Goal: Task Accomplishment & Management: Use online tool/utility

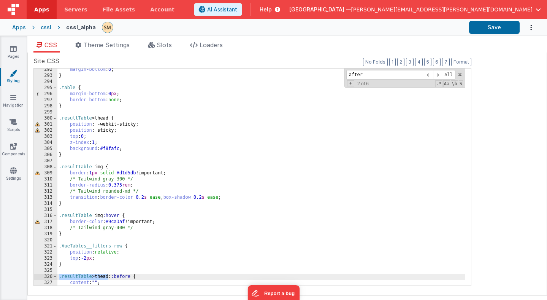
scroll to position [1979, 0]
click at [14, 173] on icon at bounding box center [13, 171] width 7 height 8
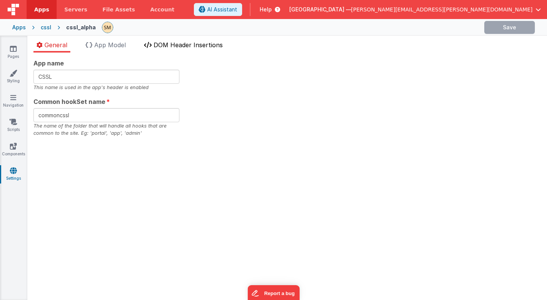
click at [183, 44] on span "DOM Header Insertions" at bounding box center [188, 45] width 69 height 8
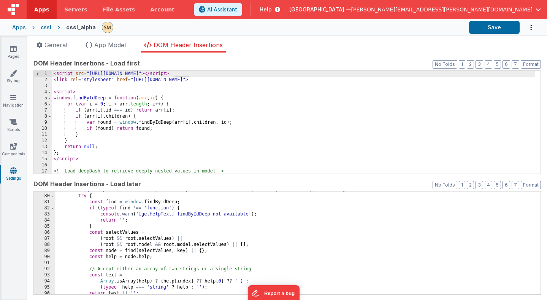
scroll to position [518, 0]
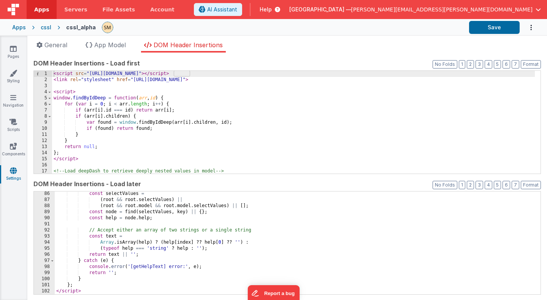
click at [90, 287] on div "const selectValues = ( root && root . selectValues ) || ( root && root . model …" at bounding box center [295, 248] width 480 height 115
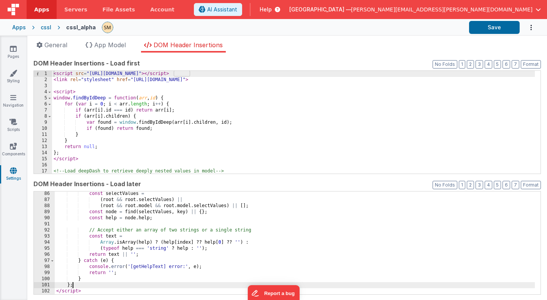
click at [89, 291] on div "const selectValues = ( root && root . selectValues ) || ( root && root . model …" at bounding box center [295, 248] width 480 height 115
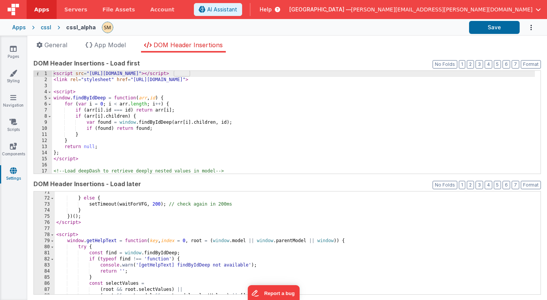
scroll to position [405, 0]
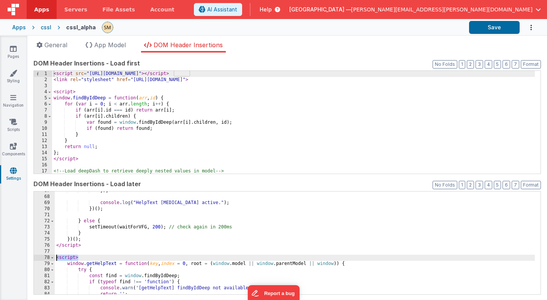
drag, startPoint x: 81, startPoint y: 259, endPoint x: 41, endPoint y: 256, distance: 40.4
click at [41, 256] on div "67 68 69 70 71 72 73 74 75 76 77 78 79 80 81 82 83 84 85 }) ; console . log ( "…" at bounding box center [287, 242] width 508 height 103
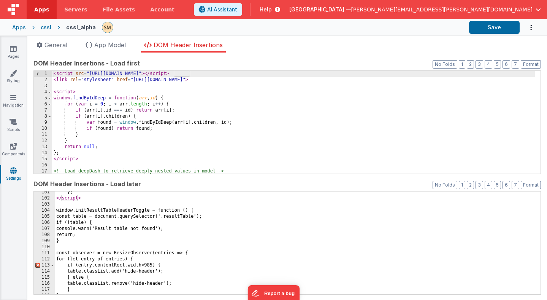
scroll to position [588, 0]
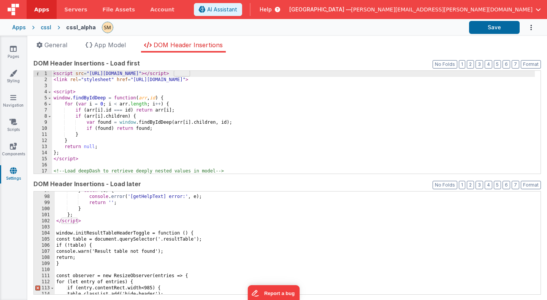
click at [57, 229] on div "} catch ( e ) { console . error ( '[getHelpText] error:' , e ) ; return '' ; } …" at bounding box center [295, 244] width 480 height 115
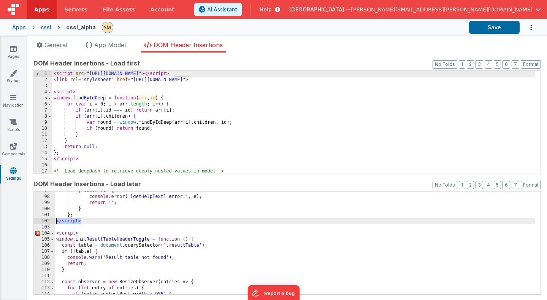
scroll to position [640, 0]
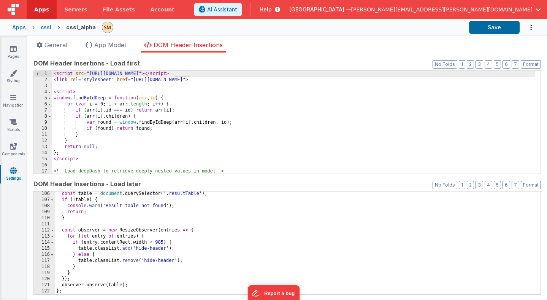
click at [78, 291] on div "const table = document . querySelector ( '.resultTable' ) ; if ( ! table ) { co…" at bounding box center [295, 248] width 480 height 115
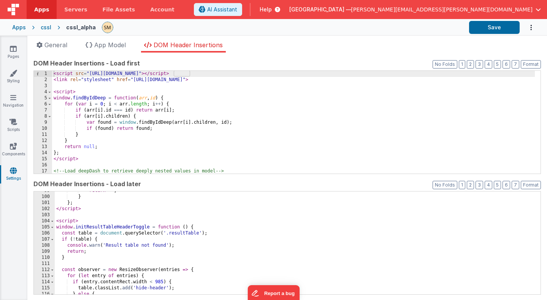
scroll to position [646, 0]
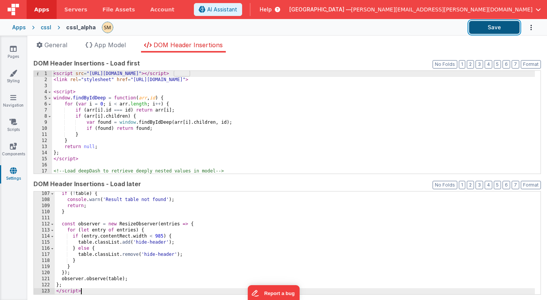
click at [505, 30] on button "Save" at bounding box center [494, 27] width 51 height 13
click at [16, 74] on icon at bounding box center [14, 73] width 8 height 8
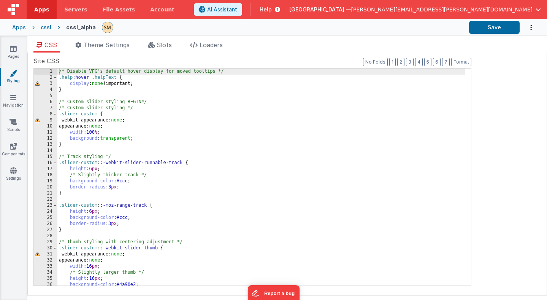
click at [84, 141] on div "/* Disable VFG's default hover display for moved tooltips */ .help :hover .help…" at bounding box center [261, 182] width 408 height 229
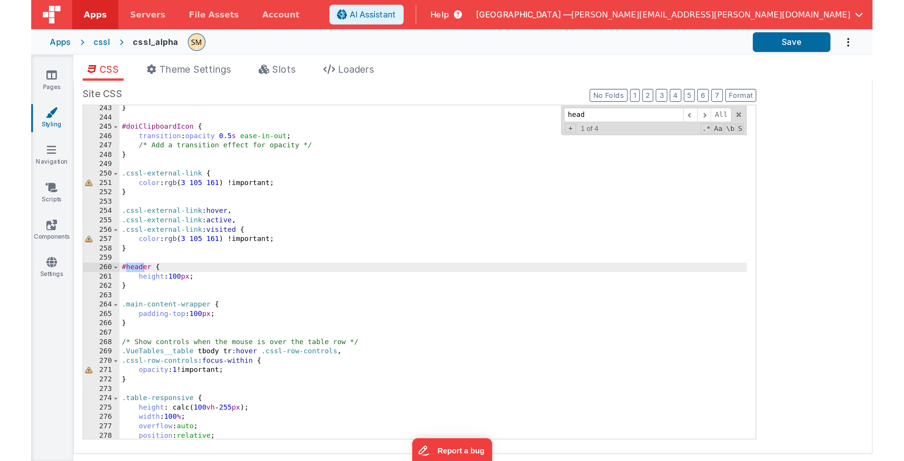
scroll to position [1924, 0]
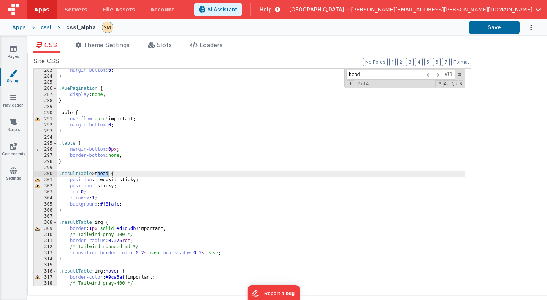
type input "head"
click at [97, 211] on div "margin-bottom : 0 ; } .VuePagination { display : none ; } table { overflow : au…" at bounding box center [261, 181] width 408 height 229
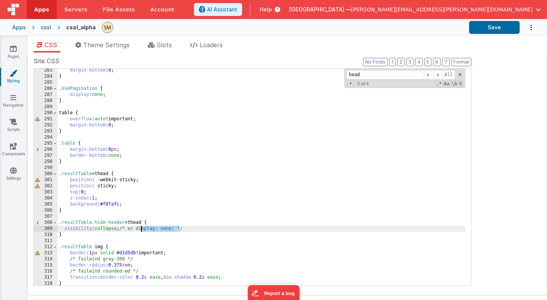
drag, startPoint x: 178, startPoint y: 229, endPoint x: 141, endPoint y: 229, distance: 37.3
click at [141, 229] on div "margin-bottom : 0 ; } .VuePagination { display : none ; } table { overflow : au…" at bounding box center [261, 181] width 408 height 229
click at [75, 229] on div "margin-bottom : 0 ; } .VuePagination { display : none ; } table { overflow : au…" at bounding box center [261, 181] width 408 height 229
drag, startPoint x: 119, startPoint y: 228, endPoint x: 65, endPoint y: 229, distance: 54.4
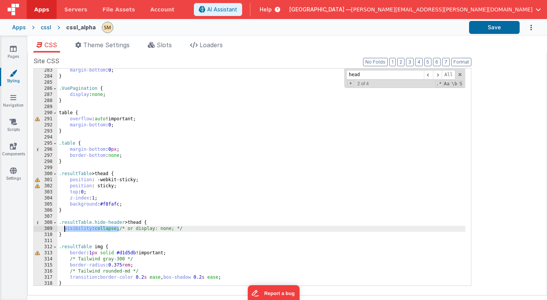
click at [65, 229] on div "margin-bottom : 0 ; } .VuePagination { display : none ; } table { overflow : au…" at bounding box center [261, 181] width 408 height 229
drag, startPoint x: 109, startPoint y: 229, endPoint x: 184, endPoint y: 229, distance: 74.5
click at [184, 229] on div "margin-bottom : 0 ; } .VuePagination { display : none ; } table { overflow : au…" at bounding box center [261, 181] width 408 height 229
click at [508, 30] on button "Save" at bounding box center [494, 27] width 51 height 13
click at [13, 50] on icon at bounding box center [13, 49] width 7 height 8
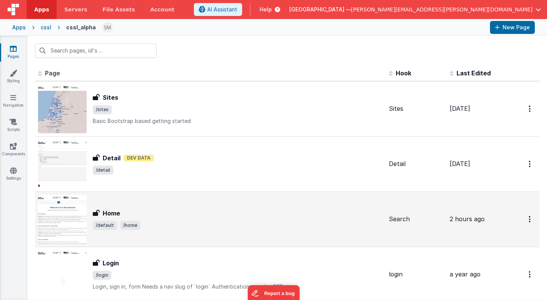
click at [189, 213] on div "Home" at bounding box center [238, 212] width 290 height 9
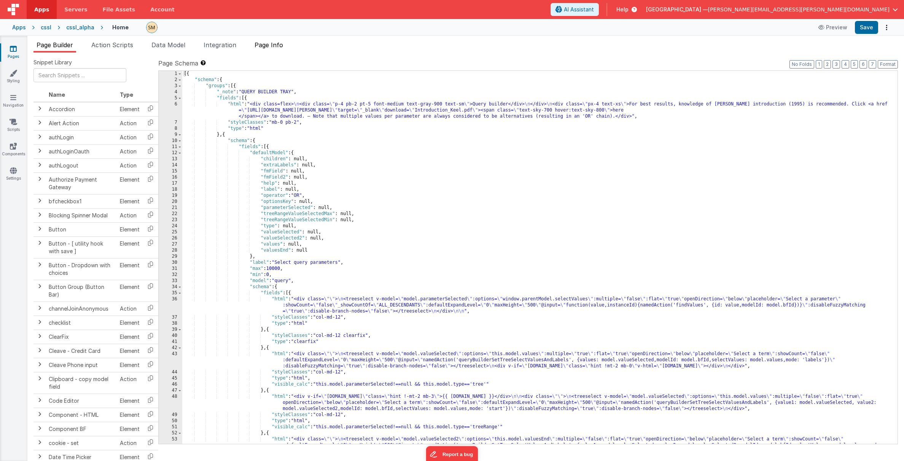
click at [271, 45] on span "Page Info" at bounding box center [268, 45] width 29 height 8
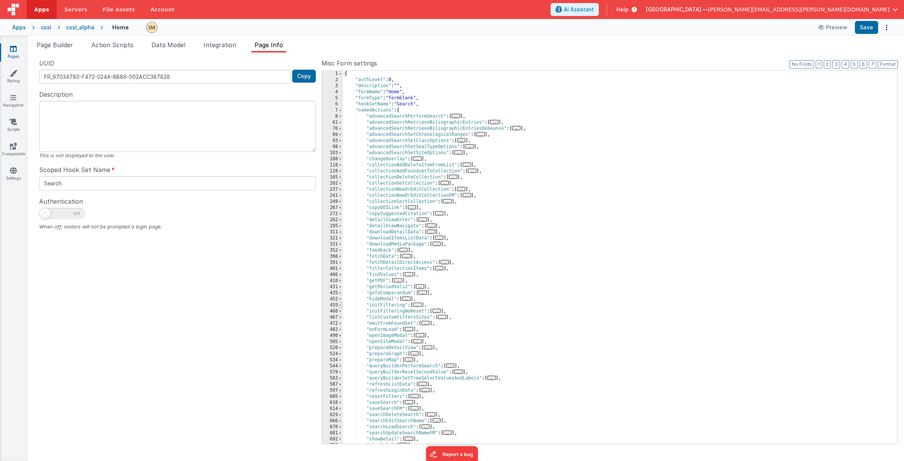
click at [339, 299] on span at bounding box center [340, 305] width 4 height 6
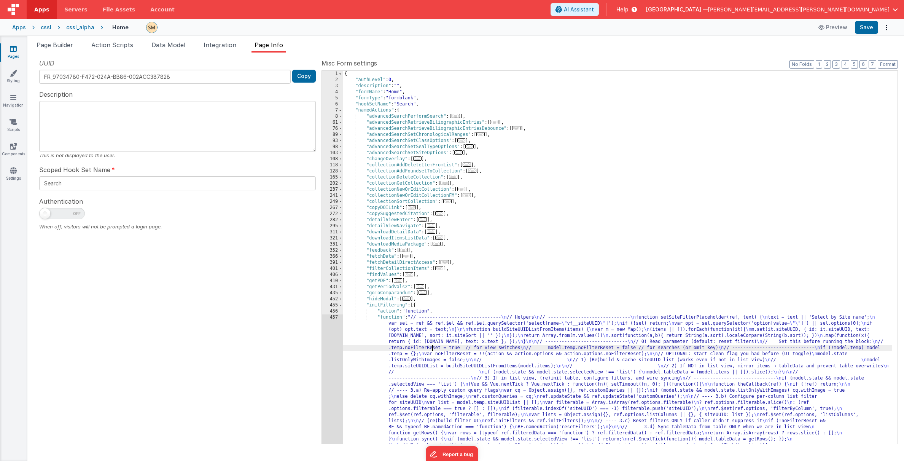
click at [433, 299] on div "{ "authLevel" : 0 , "description" : "" , "formName" : "Home" , "formType" : "fo…" at bounding box center [617, 351] width 549 height 561
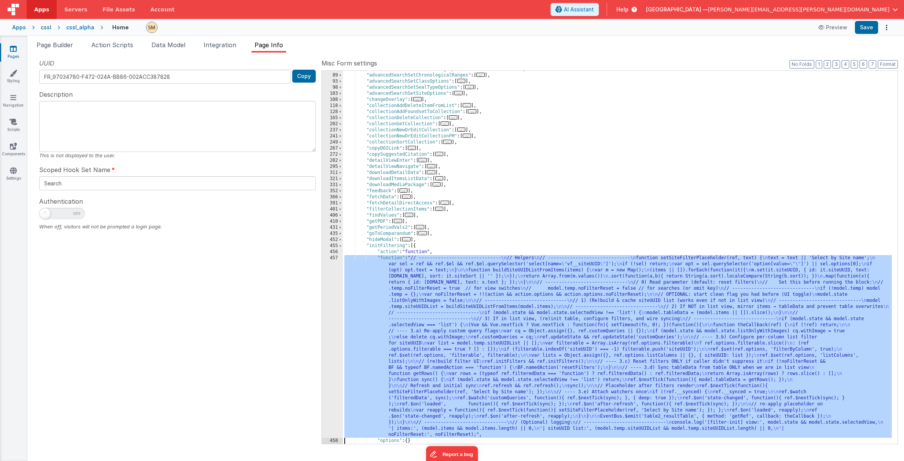
click at [334, 299] on div "457" at bounding box center [332, 346] width 21 height 183
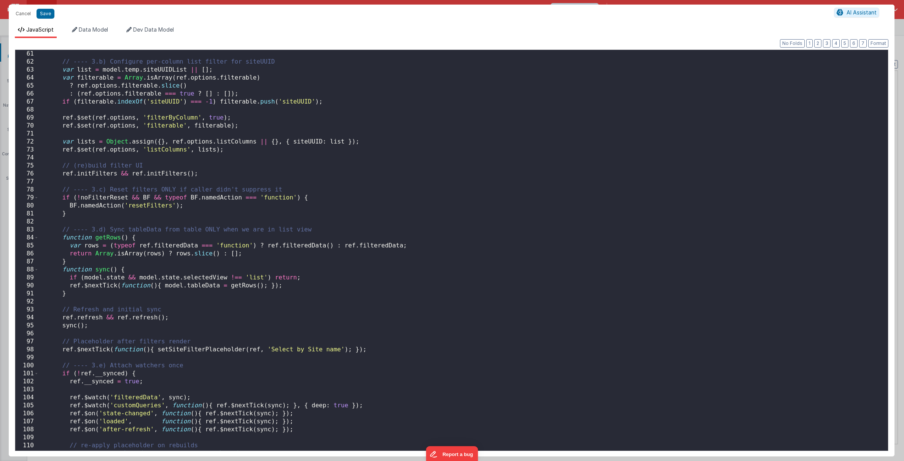
scroll to position [622, 0]
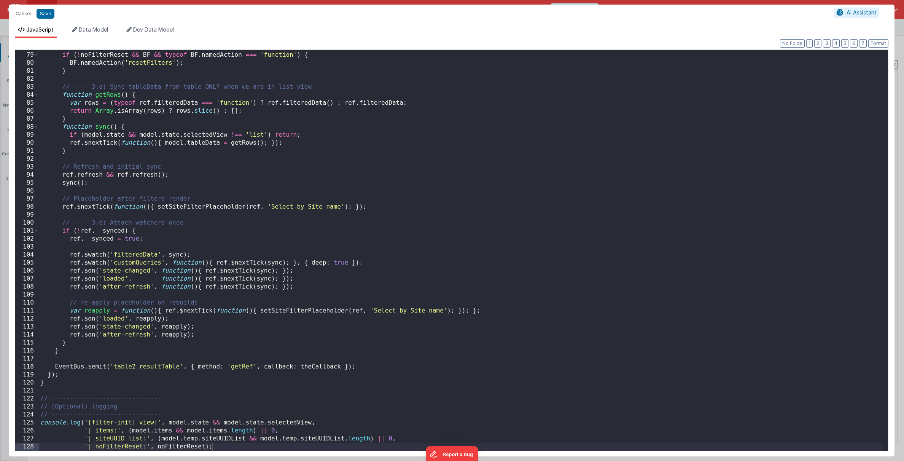
click at [130, 299] on div "// ---- 3.c) Reset filters ONLY if caller didn't suppress it if ( ! noFilterRes…" at bounding box center [460, 251] width 843 height 416
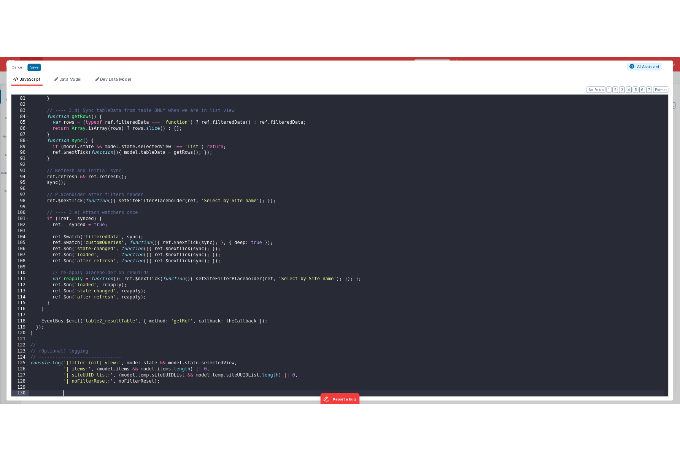
scroll to position [638, 0]
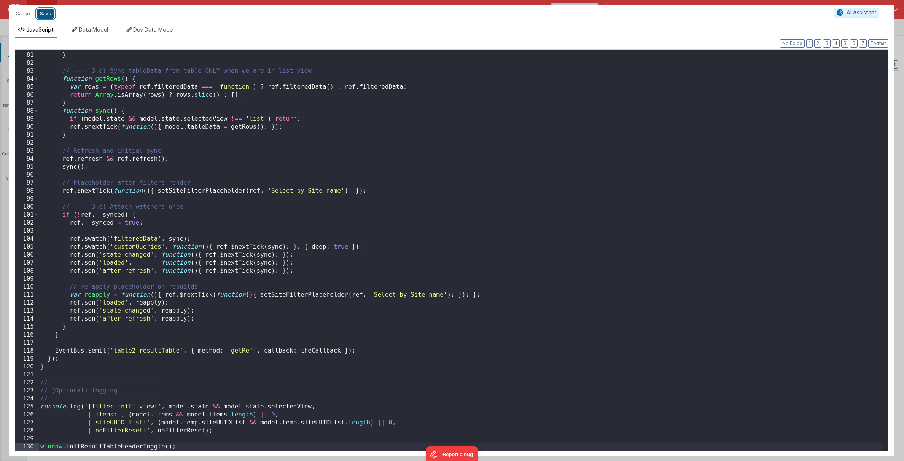
click at [44, 12] on button "Save" at bounding box center [46, 14] width 18 height 10
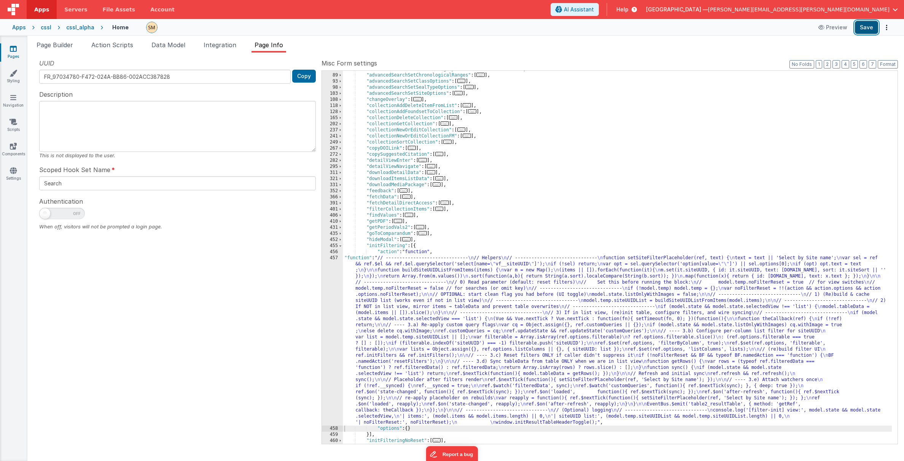
click at [547, 27] on button "Save" at bounding box center [865, 27] width 23 height 13
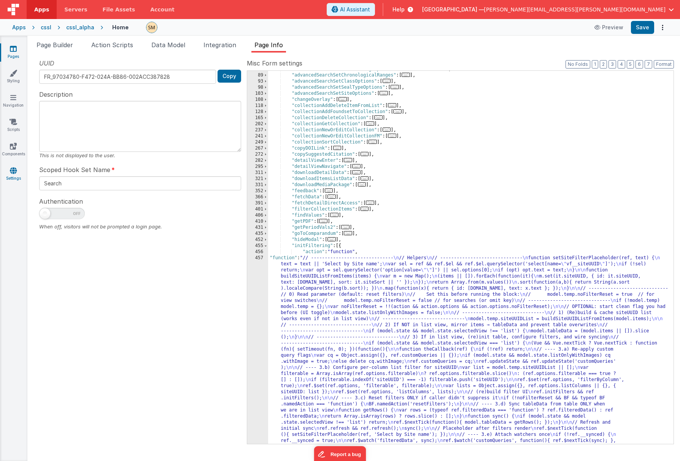
click at [13, 170] on icon at bounding box center [13, 171] width 7 height 8
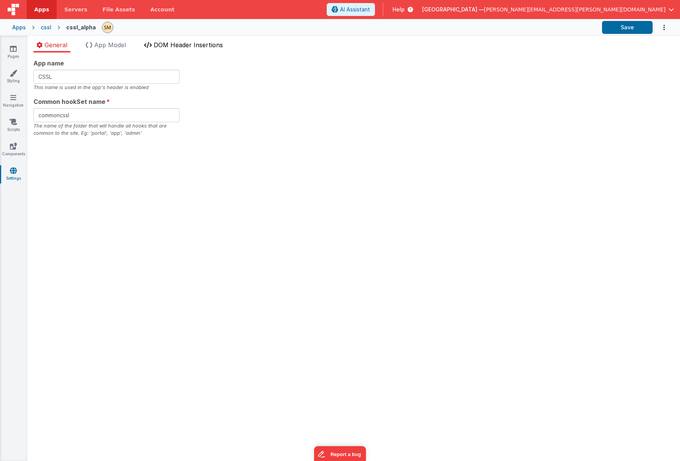
click at [181, 45] on span "DOM Header Insertions" at bounding box center [188, 45] width 69 height 8
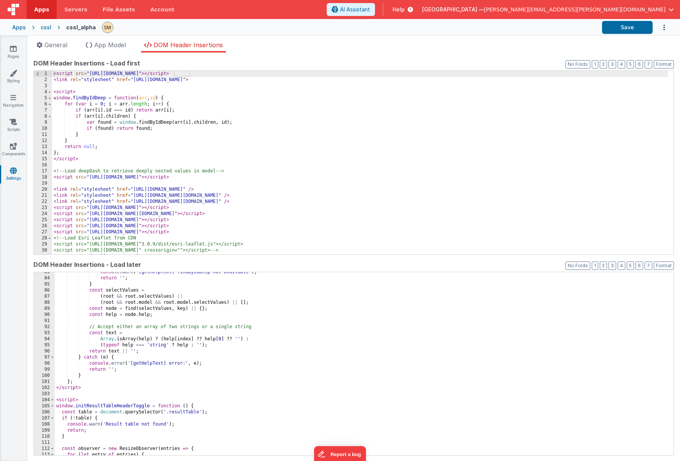
scroll to position [565, 0]
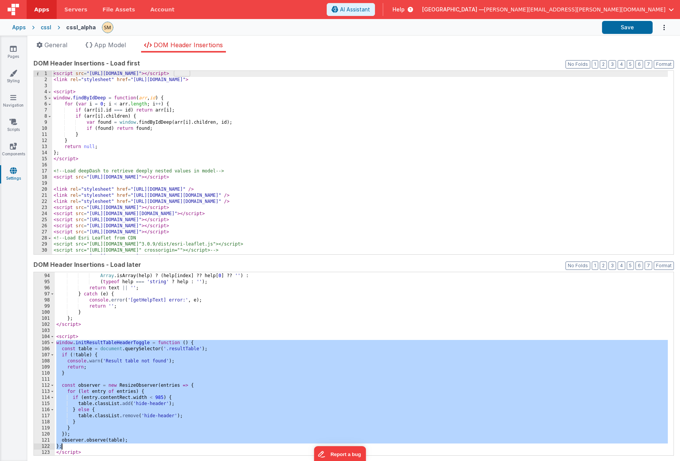
drag, startPoint x: 56, startPoint y: 343, endPoint x: 85, endPoint y: 448, distance: 109.7
click at [85, 299] on div "const text = Array . isArray ( help ) ? ( help [ index ] ?? help [ 0 ] ?? '' ) …" at bounding box center [361, 364] width 613 height 195
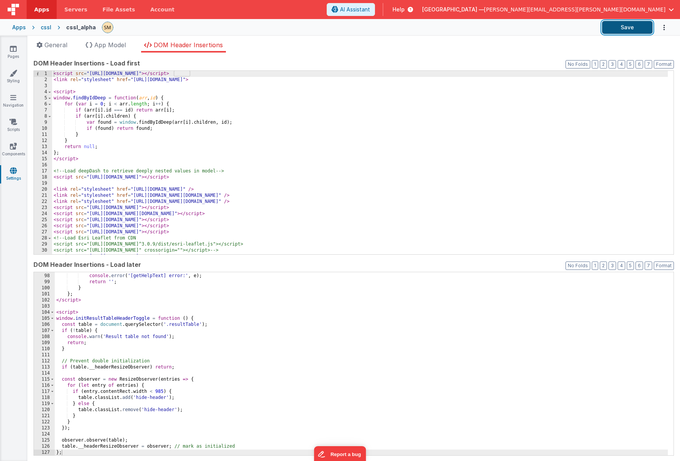
click at [547, 30] on button "Save" at bounding box center [627, 27] width 51 height 13
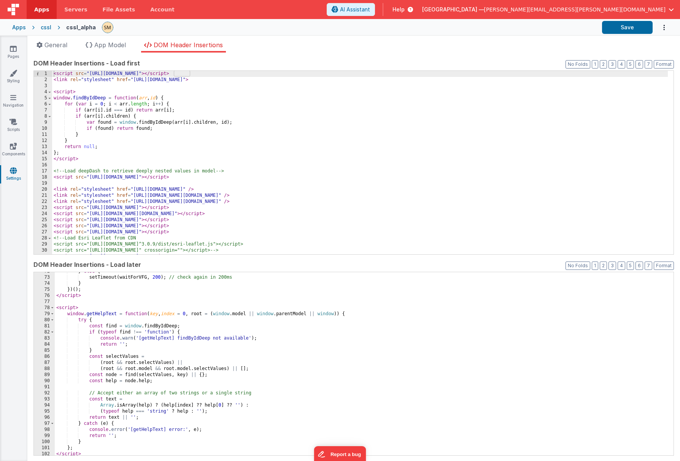
scroll to position [436, 0]
click at [11, 52] on icon at bounding box center [13, 49] width 7 height 8
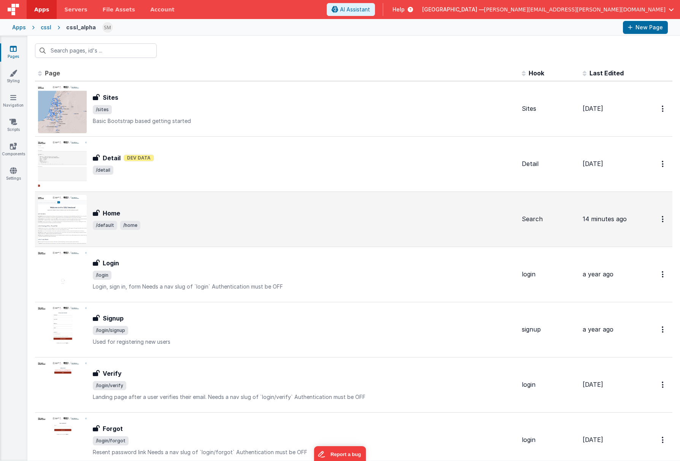
click at [173, 219] on div "Home Home /default /home" at bounding box center [304, 218] width 423 height 21
